Goal: Task Accomplishment & Management: Use online tool/utility

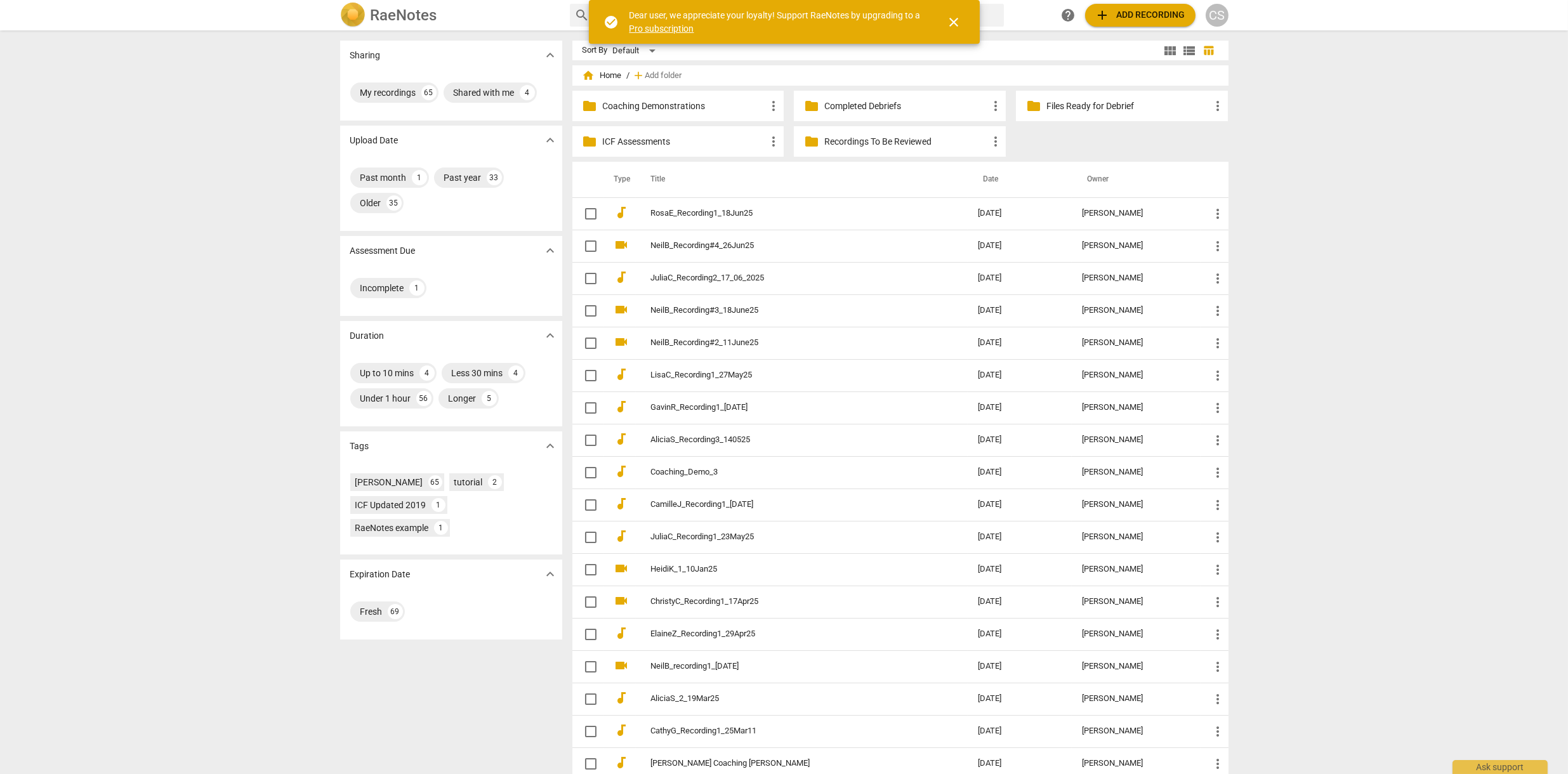
click at [637, 141] on p "ICF Assessments" at bounding box center [685, 141] width 164 height 13
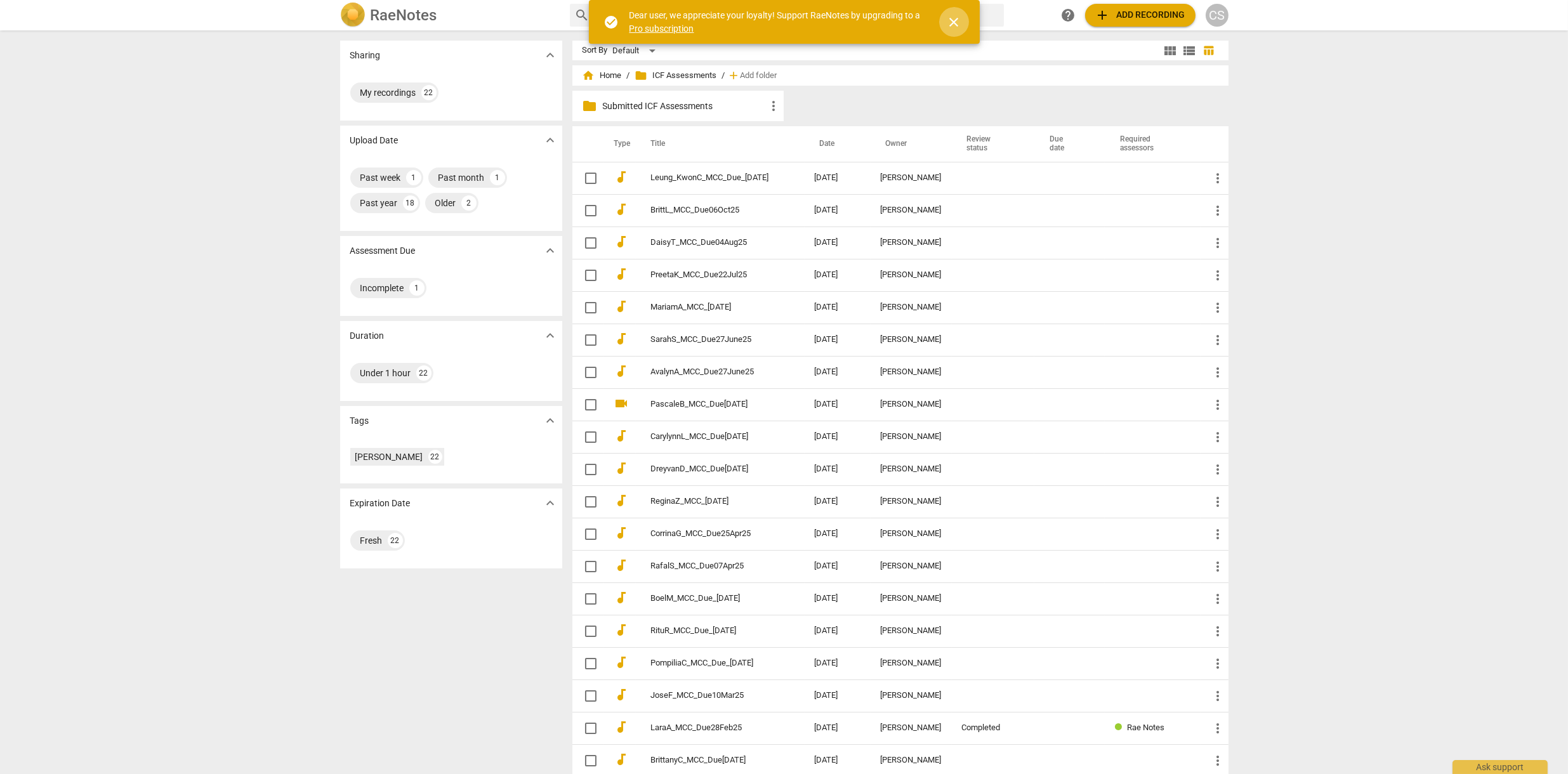
click at [948, 29] on span "close" at bounding box center [955, 22] width 15 height 15
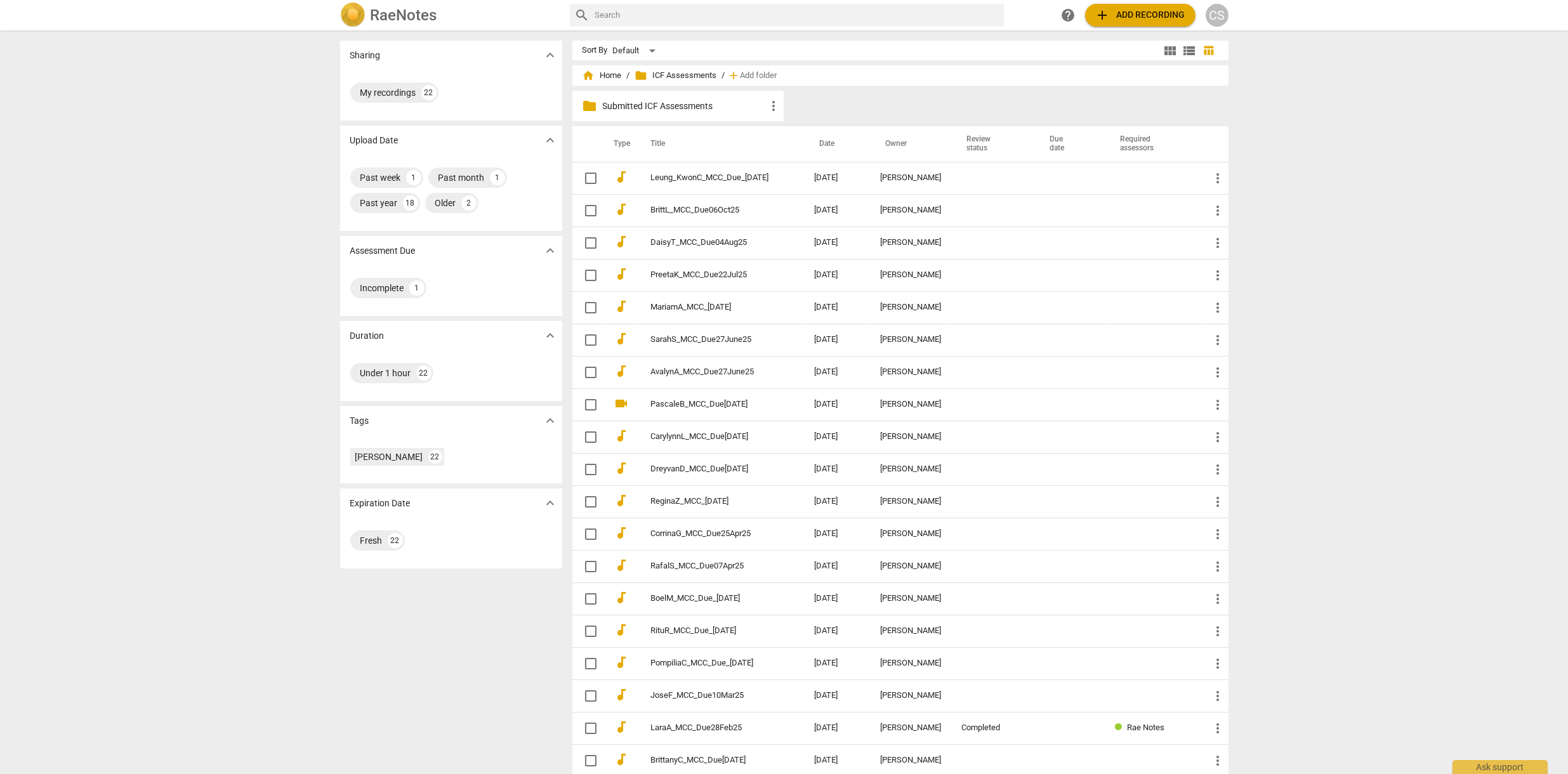
click at [1162, 16] on span "add Add recording" at bounding box center [1140, 15] width 90 height 15
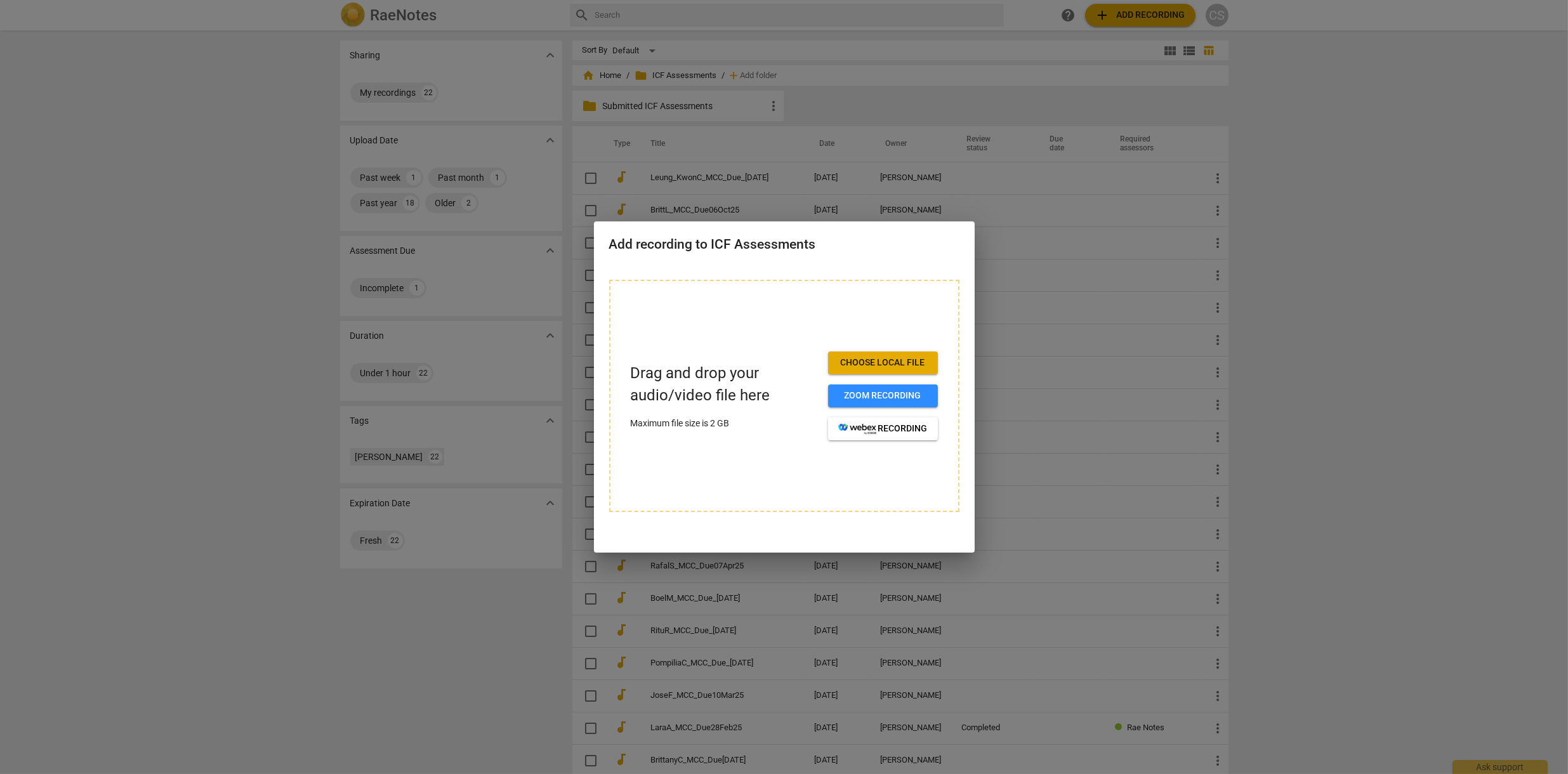
click at [888, 365] on span "Choose local file" at bounding box center [883, 363] width 89 height 12
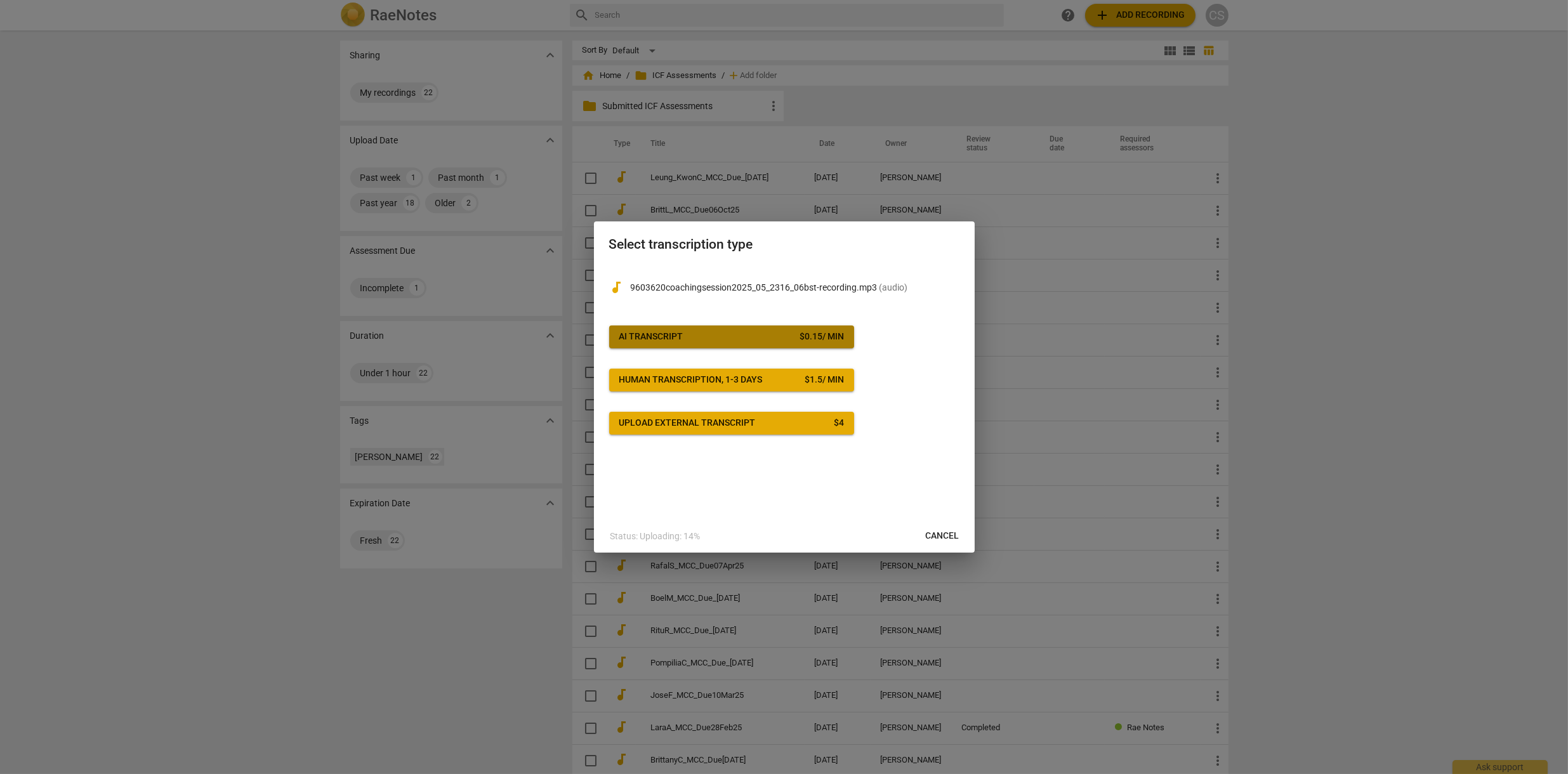
click at [799, 335] on div "$ 0.15 / min" at bounding box center [821, 337] width 45 height 12
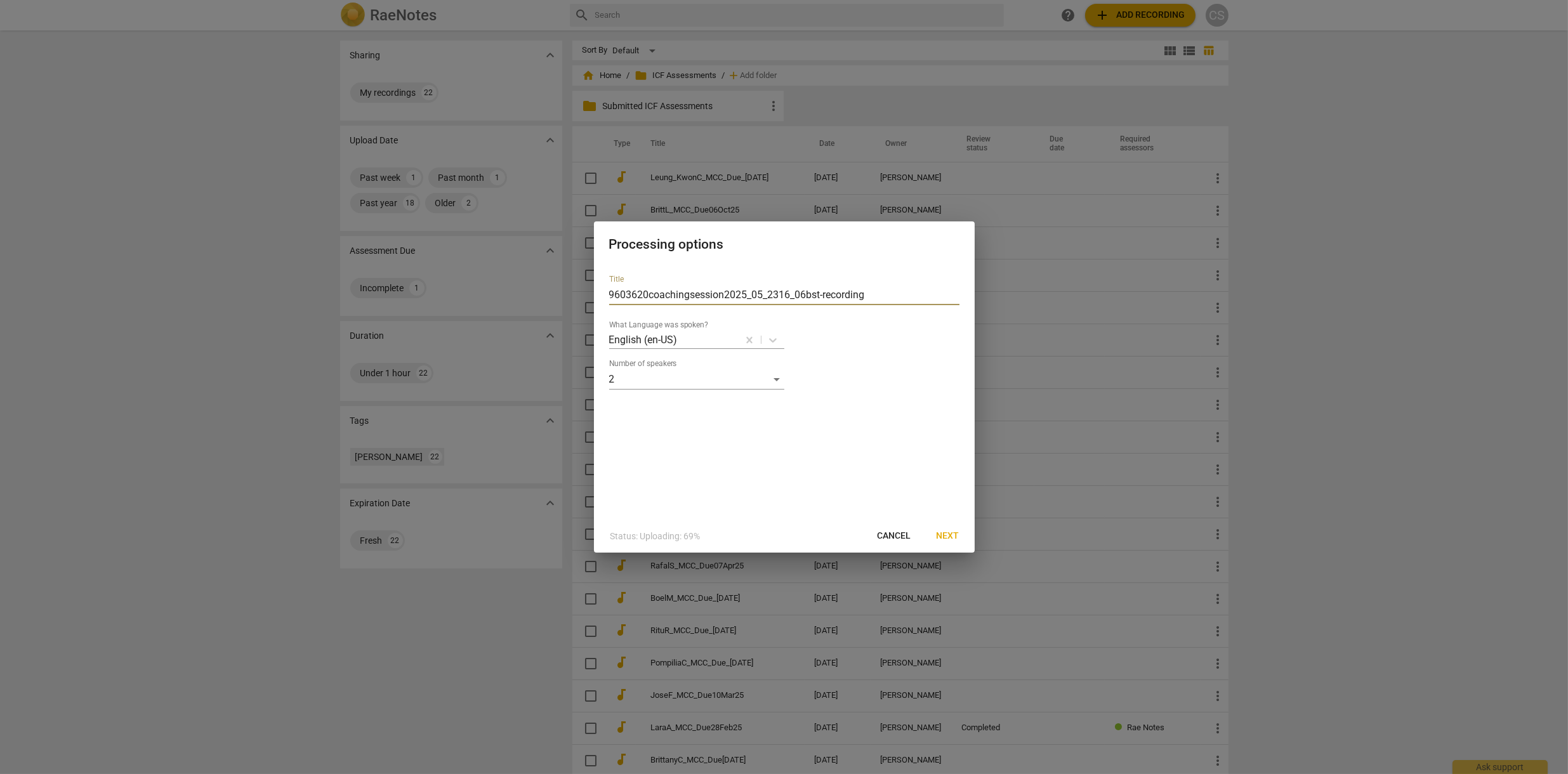
drag, startPoint x: 872, startPoint y: 296, endPoint x: 594, endPoint y: 279, distance: 278.5
click at [594, 279] on div "Title 9603620coachingsession2025_05_2316_06bst-recording What Language was spok…" at bounding box center [784, 392] width 381 height 255
type input "BenjaminM_MCC_Due_[DATE]"
click at [955, 536] on span "Next" at bounding box center [948, 536] width 23 height 12
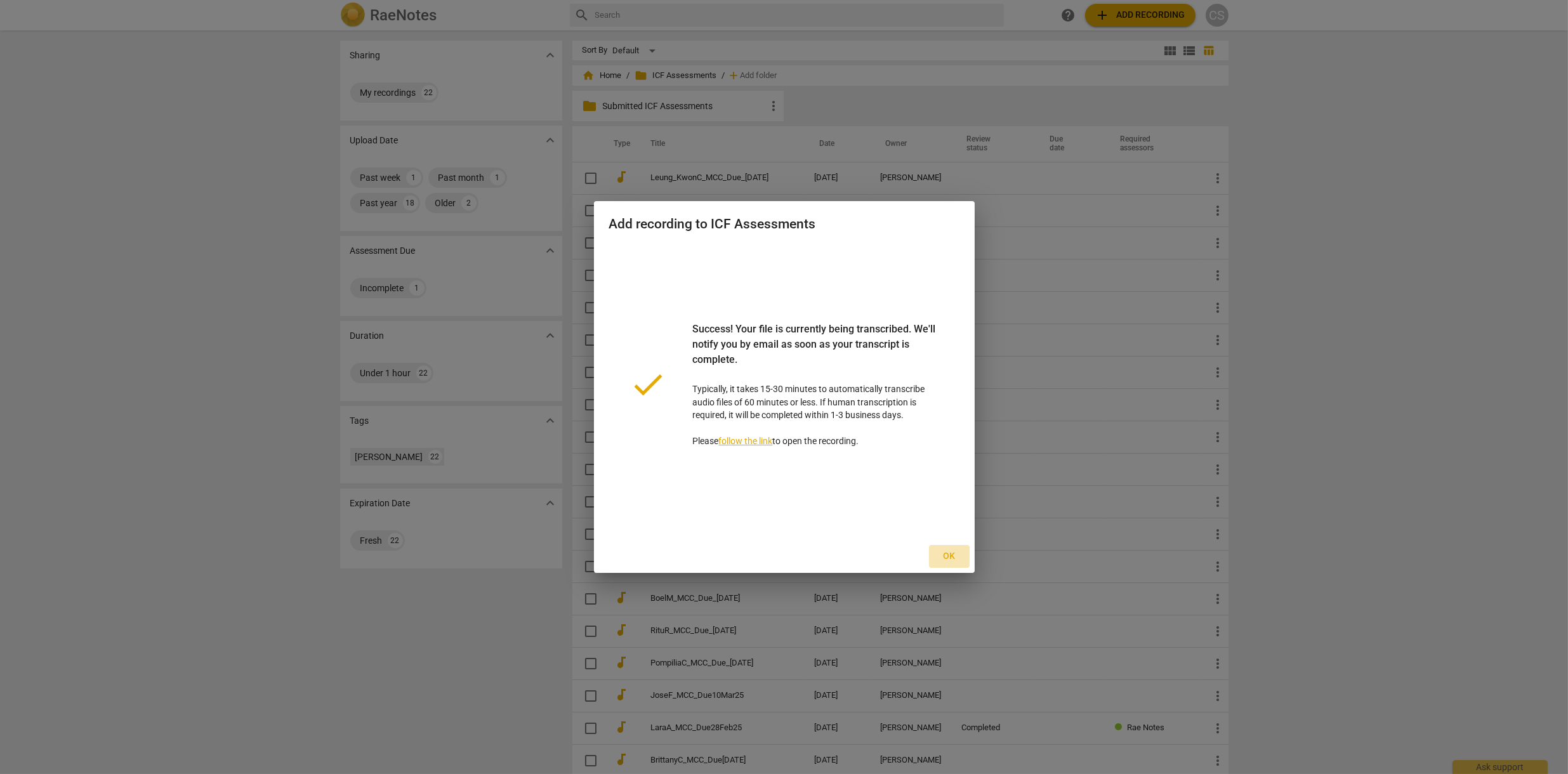
click at [949, 557] on span "Ok" at bounding box center [950, 556] width 21 height 12
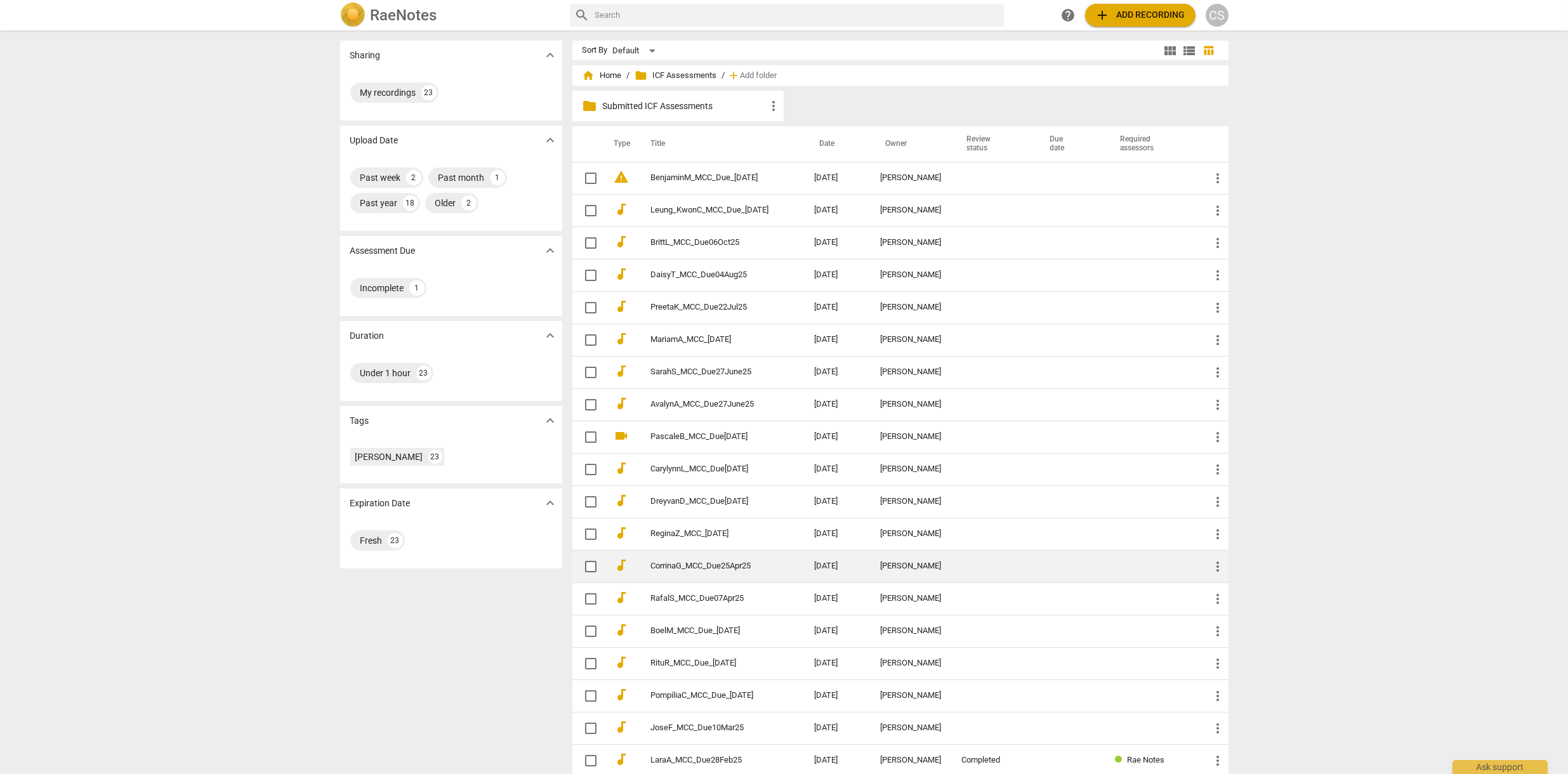
scroll to position [89, 0]
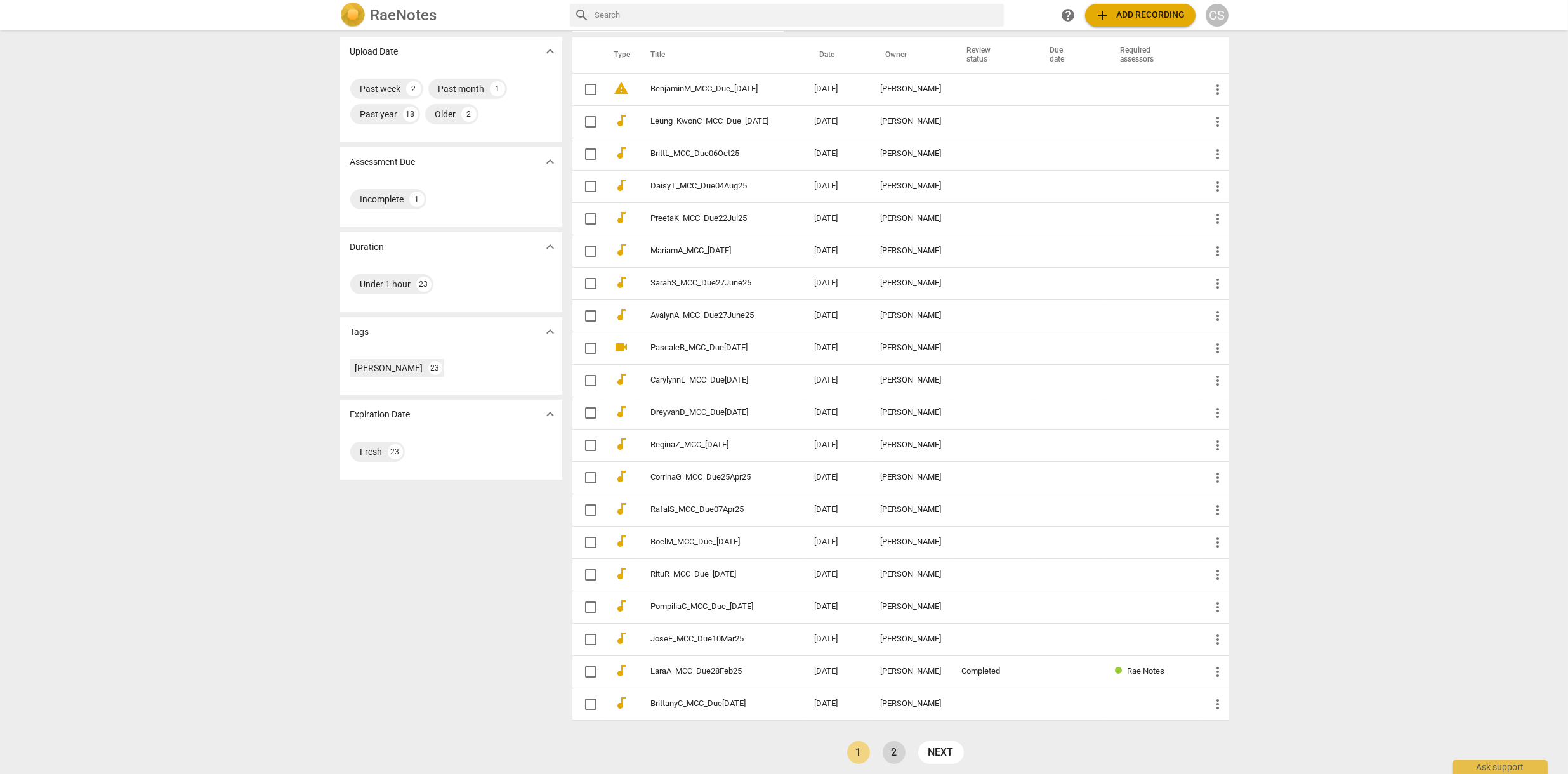
click at [892, 746] on link "2" at bounding box center [893, 752] width 23 height 23
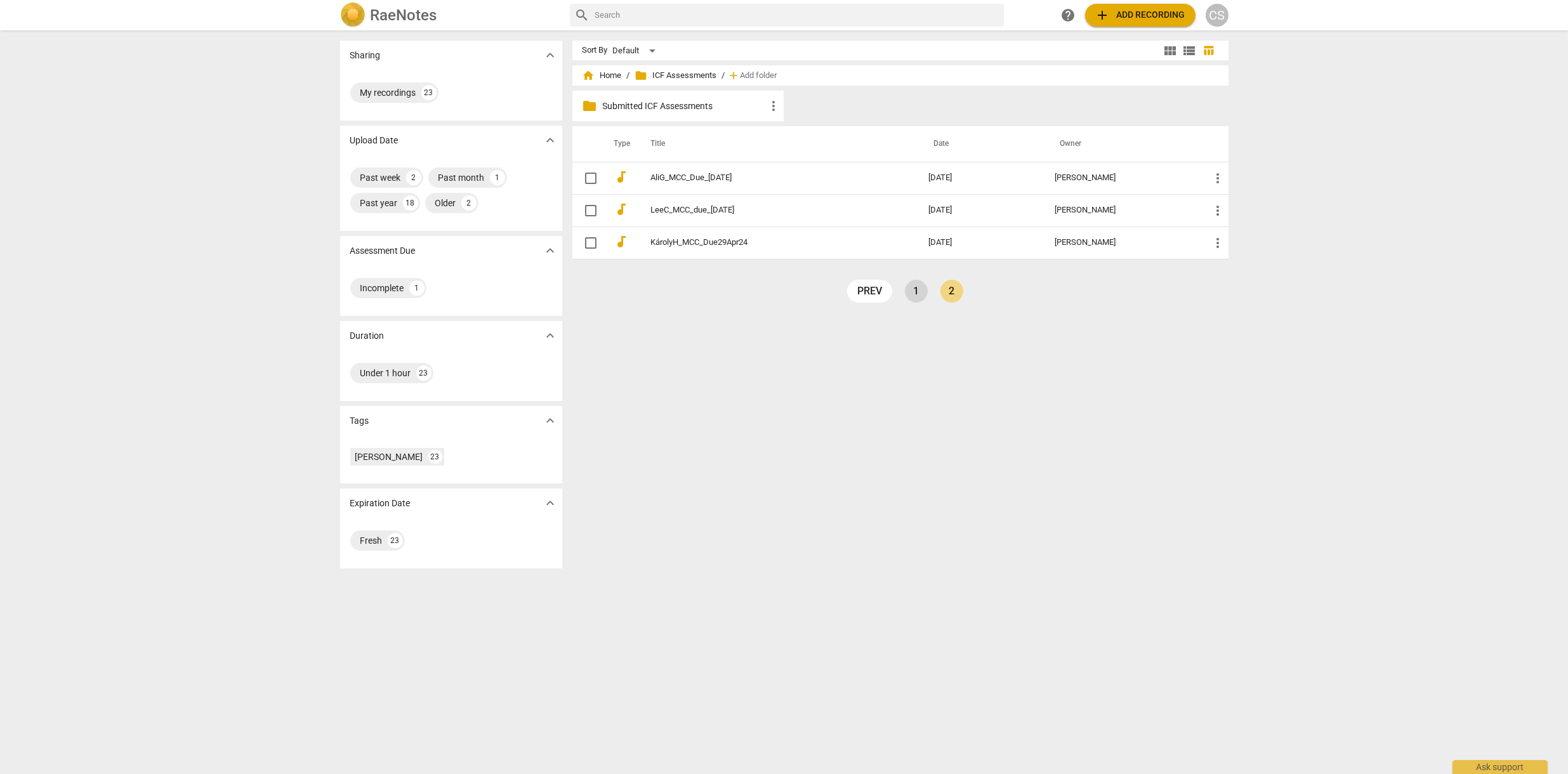
click at [909, 292] on link "1" at bounding box center [916, 291] width 23 height 23
